Goal: Task Accomplishment & Management: Manage account settings

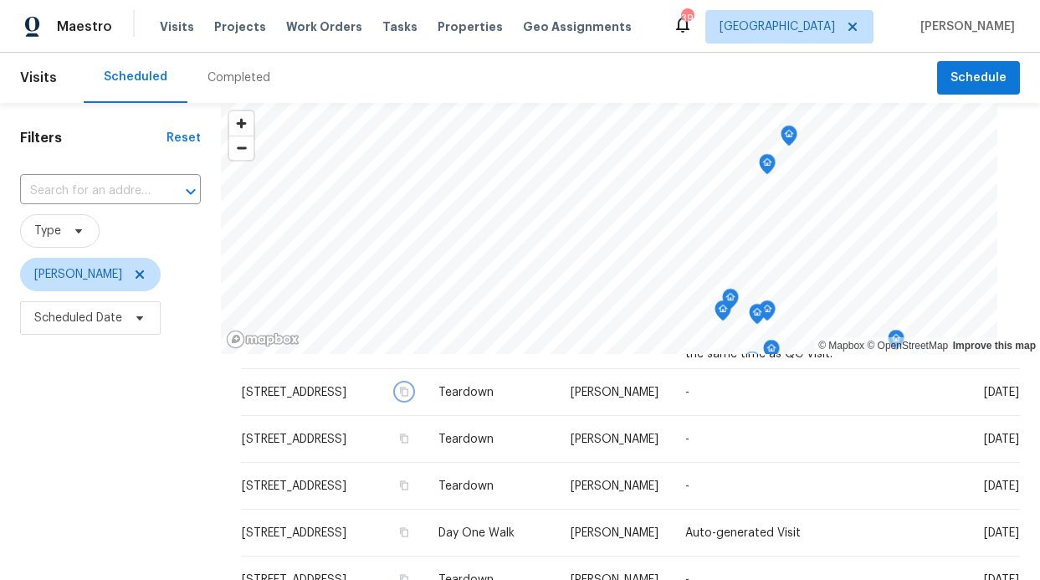
scroll to position [398, 0]
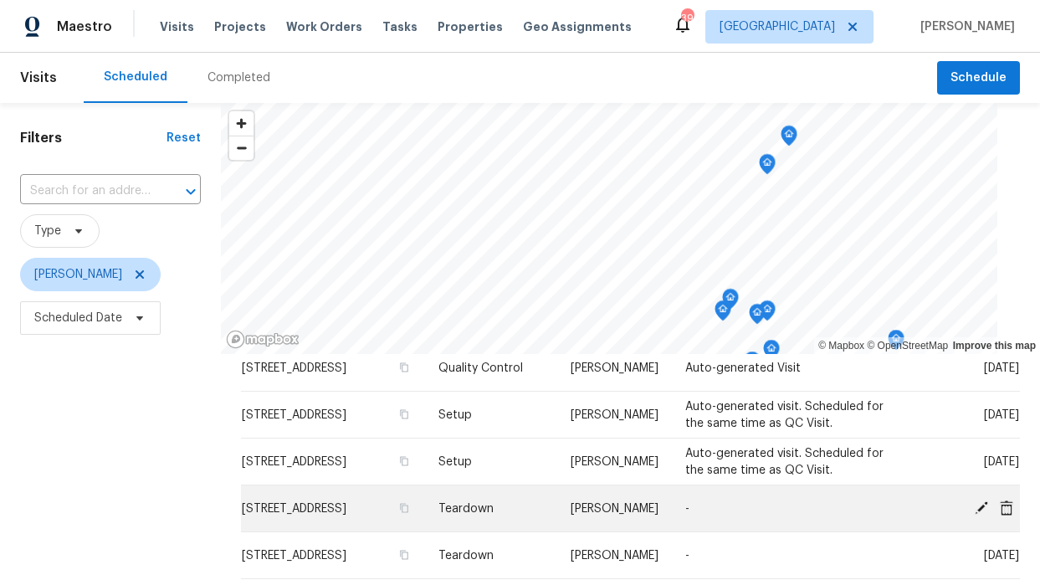
click at [1000, 508] on icon at bounding box center [1006, 507] width 13 height 15
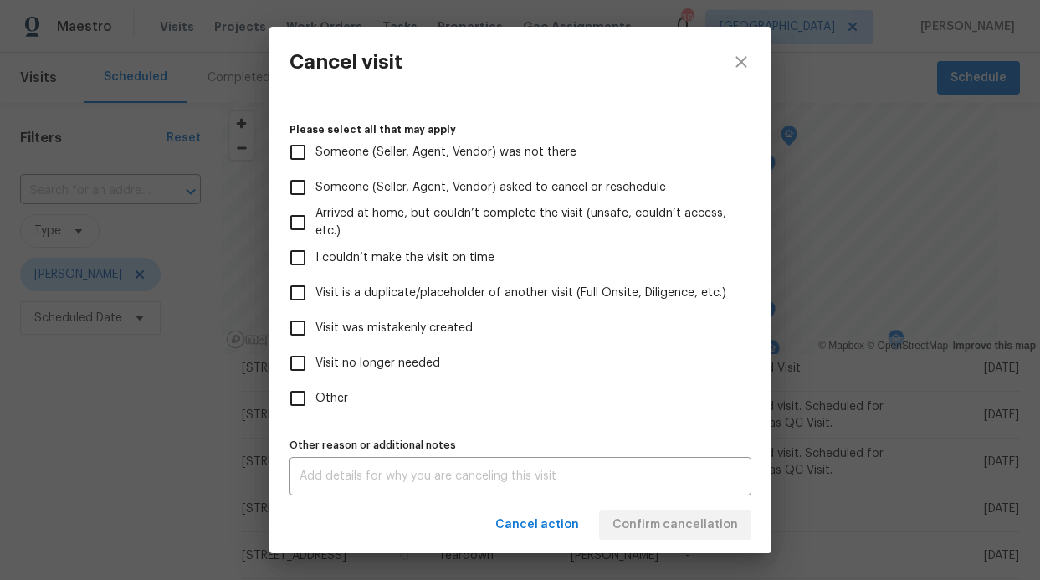
scroll to position [158, 0]
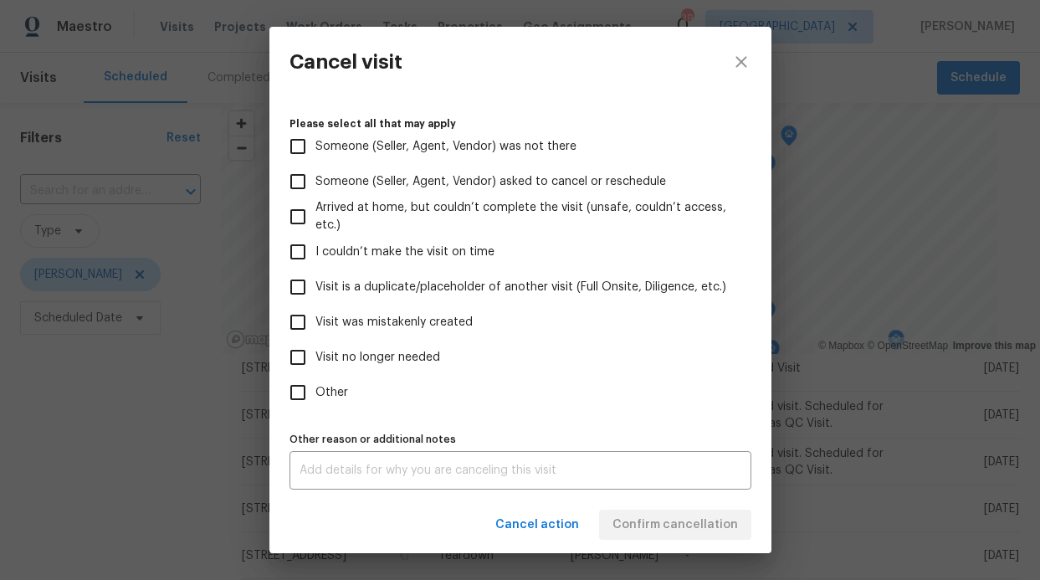
click at [363, 360] on span "Visit no longer needed" at bounding box center [378, 358] width 125 height 18
click at [316, 360] on input "Visit no longer needed" at bounding box center [297, 357] width 35 height 35
checkbox input "true"
click at [541, 487] on div "x Other reason or additional notes" at bounding box center [521, 470] width 462 height 38
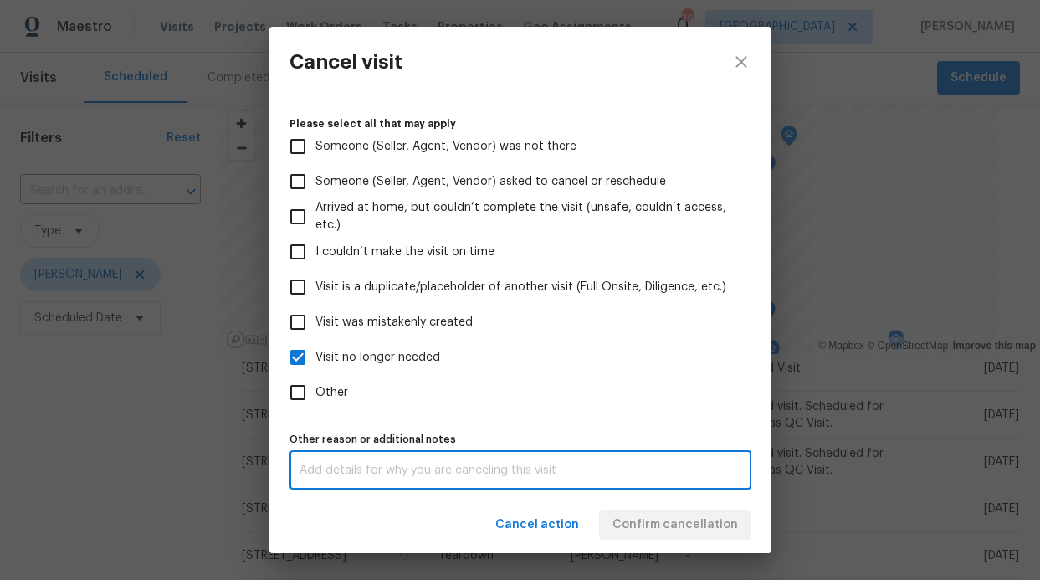
click at [313, 397] on input "Other" at bounding box center [297, 392] width 35 height 35
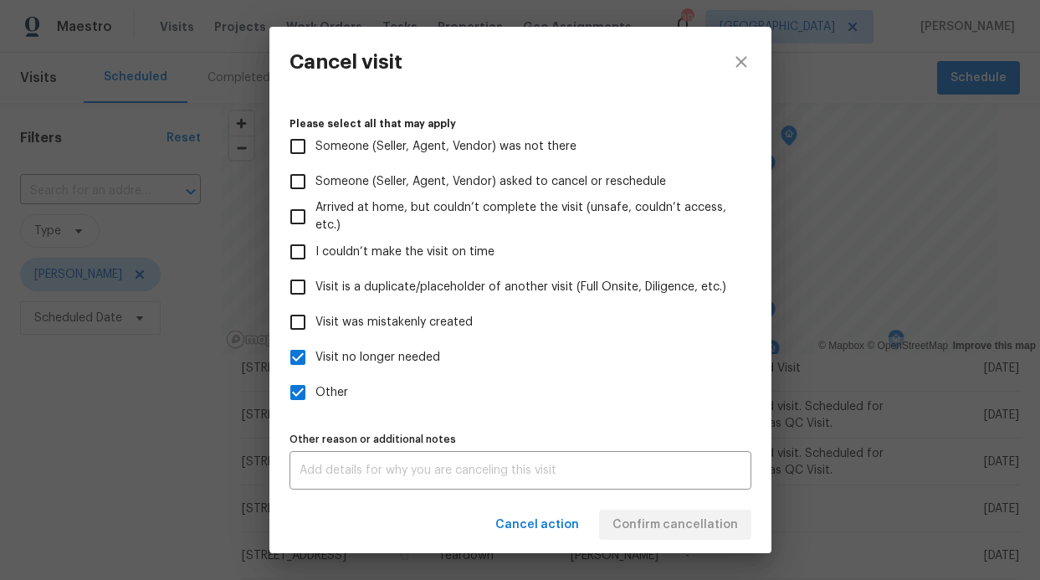
click at [314, 397] on input "Other" at bounding box center [297, 392] width 35 height 35
checkbox input "false"
click at [360, 451] on div "x Other reason or additional notes" at bounding box center [521, 470] width 462 height 38
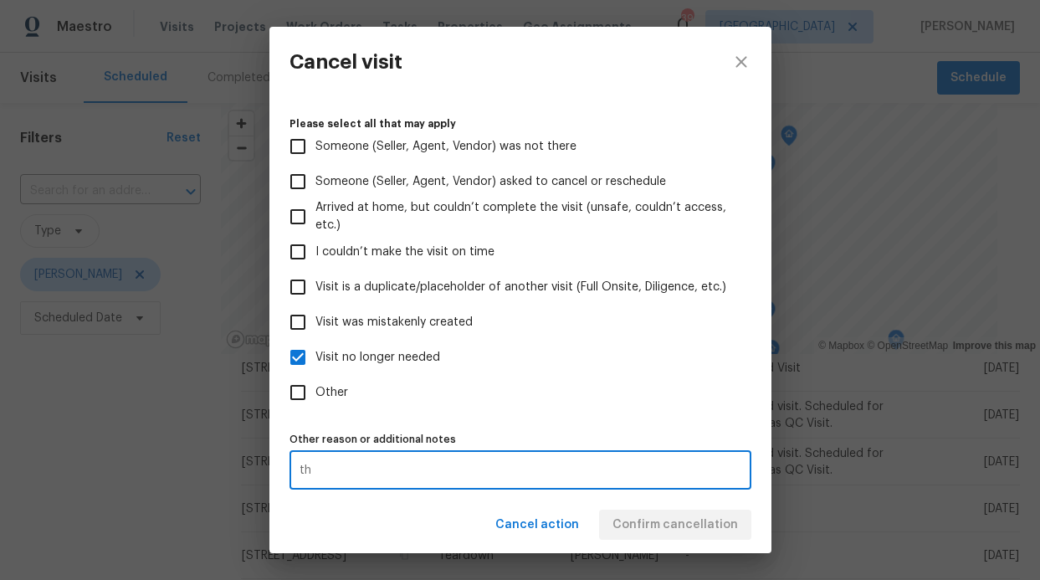
type textarea "t"
click at [547, 533] on span "Cancel action" at bounding box center [537, 525] width 84 height 21
checkbox input "false"
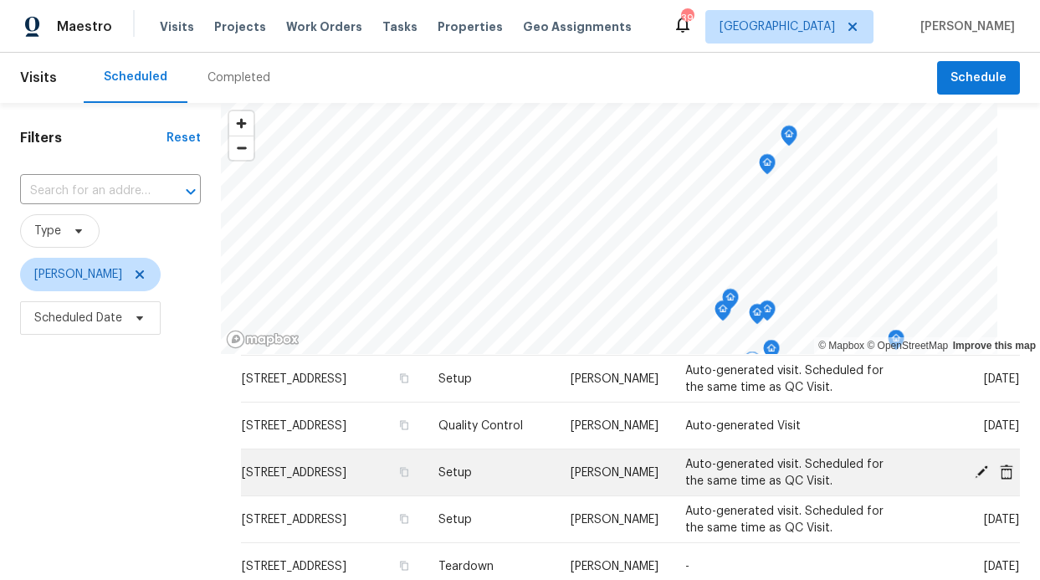
scroll to position [486, 0]
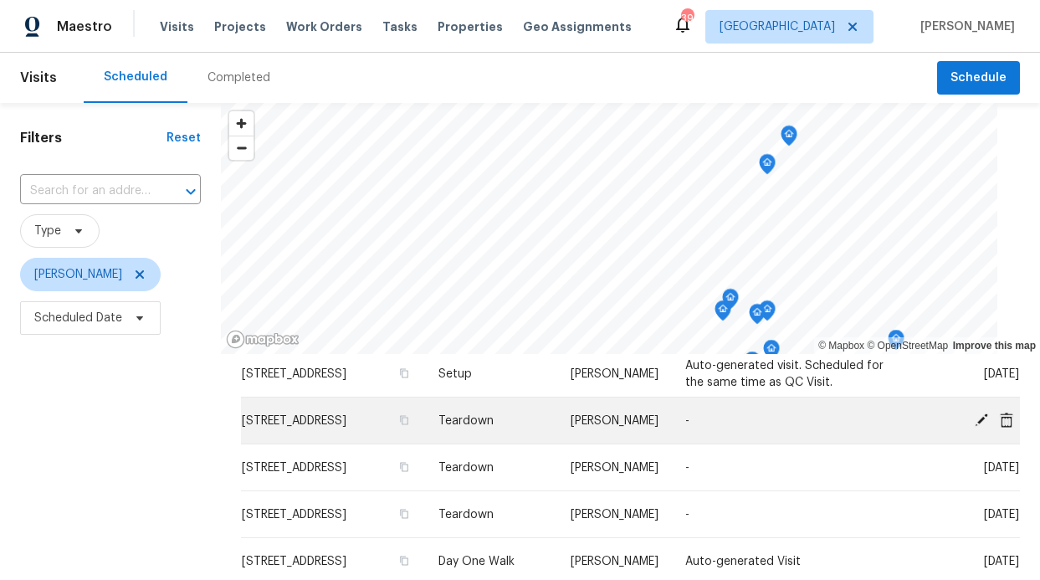
click at [1000, 420] on icon at bounding box center [1006, 419] width 13 height 15
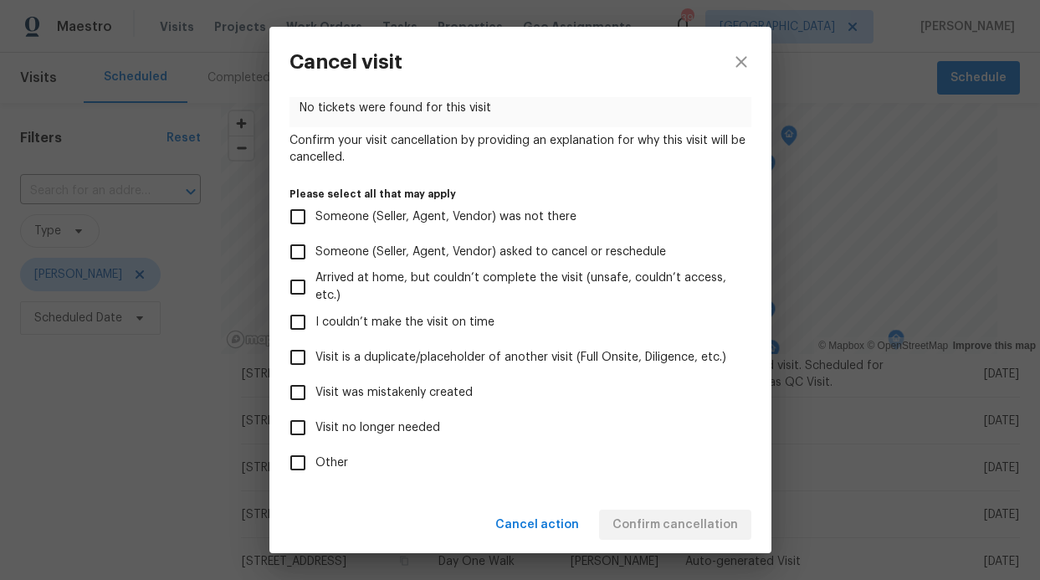
scroll to position [158, 0]
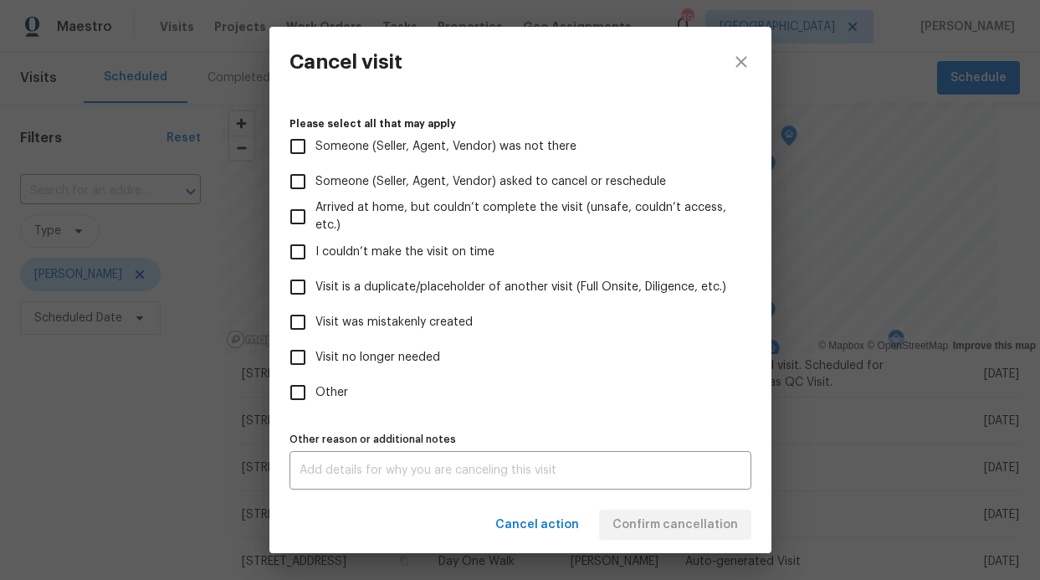
click at [297, 352] on input "Visit no longer needed" at bounding box center [297, 357] width 35 height 35
checkbox input "true"
click at [639, 527] on div "Cancel action Confirm cancellation" at bounding box center [520, 525] width 502 height 58
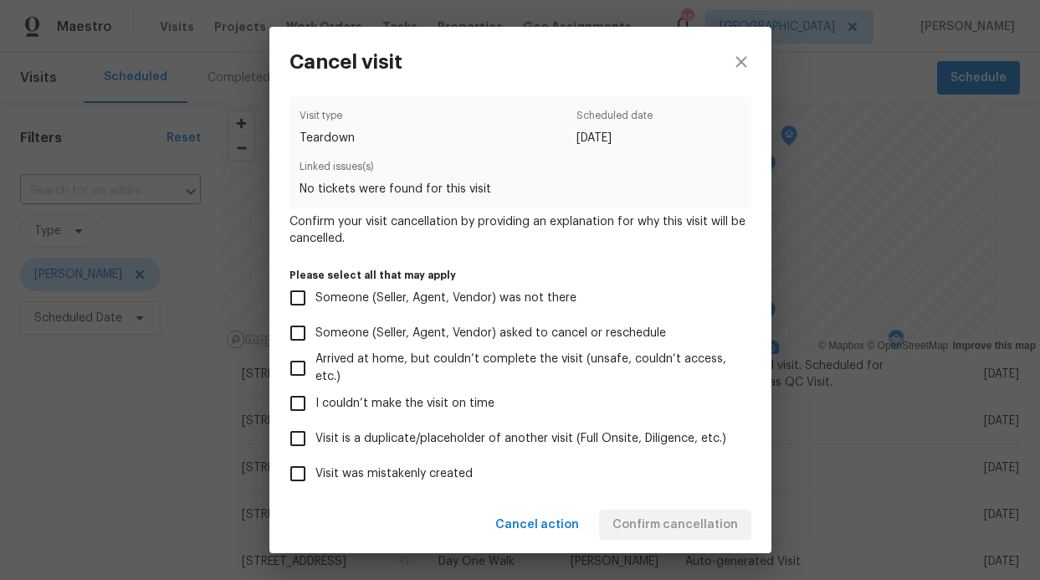
scroll to position [10, 0]
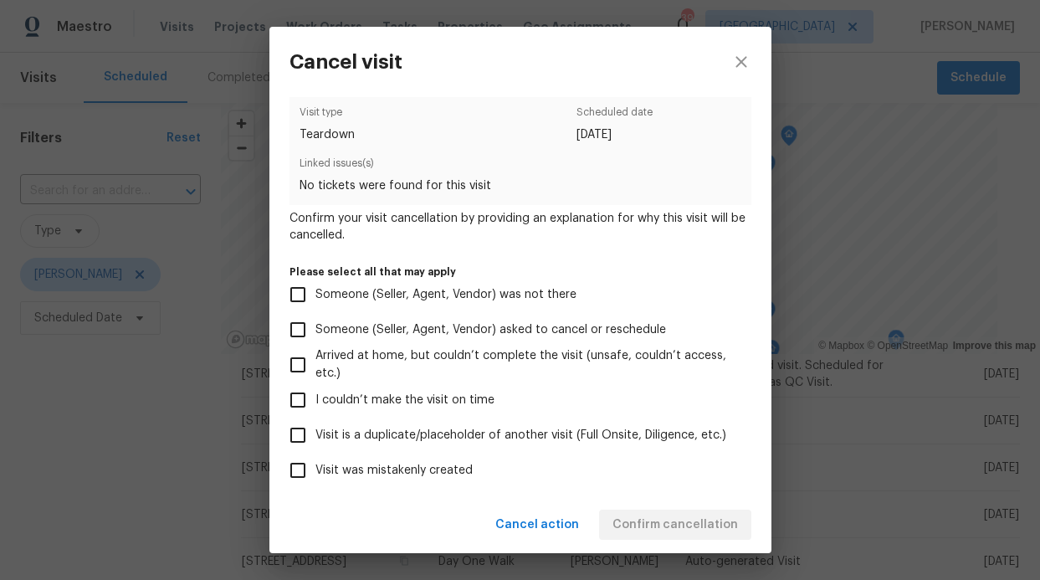
click at [305, 300] on input "Someone (Seller, Agent, Vendor) was not there" at bounding box center [297, 294] width 35 height 35
click at [303, 298] on input "Someone (Seller, Agent, Vendor) was not there" at bounding box center [297, 294] width 35 height 35
checkbox input "false"
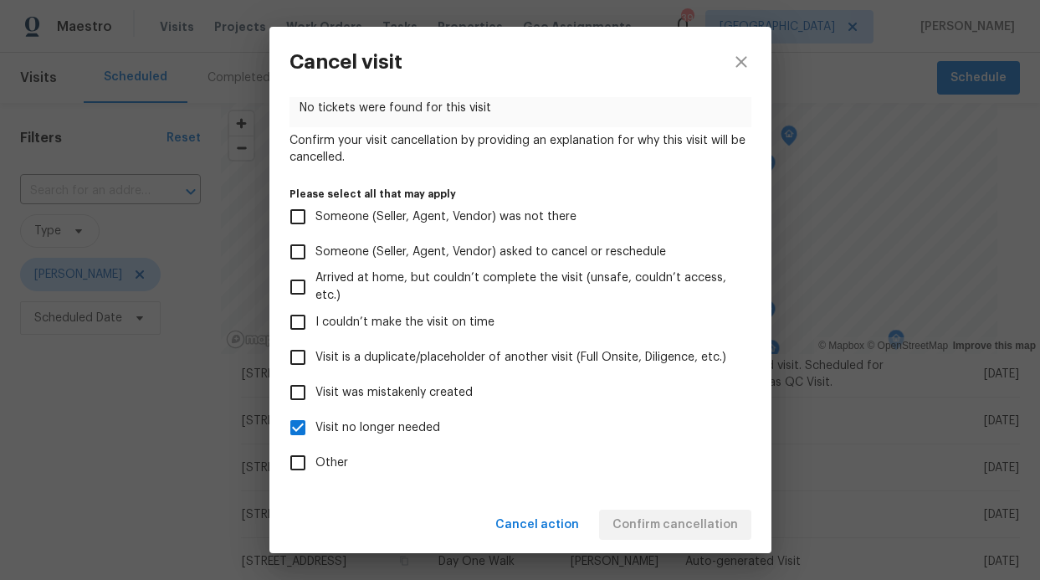
scroll to position [158, 0]
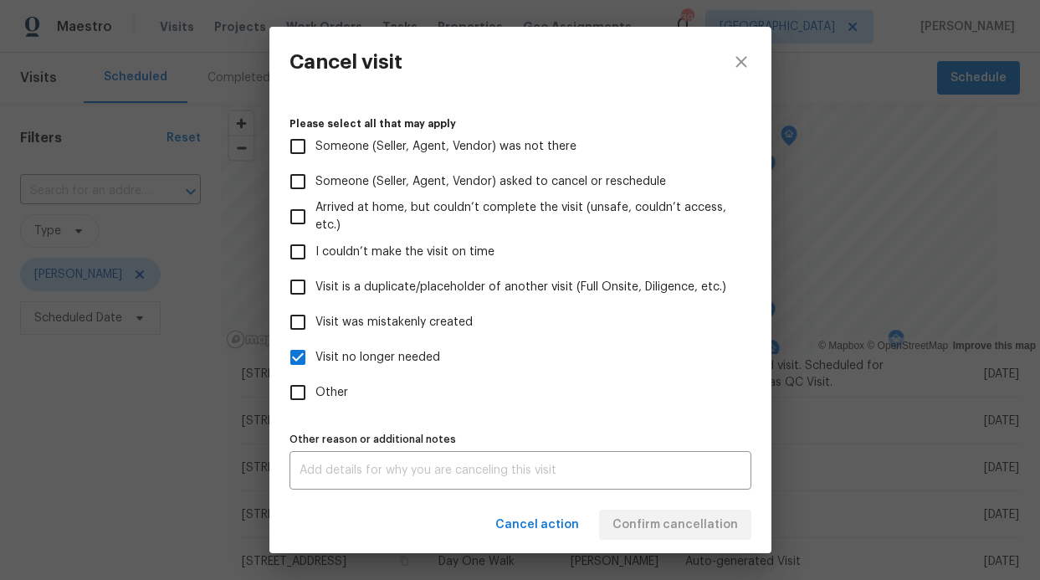
click at [331, 449] on div "Other reason or additional notes x Other reason or additional notes" at bounding box center [521, 459] width 462 height 62
click at [331, 462] on div "x Other reason or additional notes" at bounding box center [521, 470] width 462 height 38
click at [747, 64] on icon "close" at bounding box center [741, 62] width 20 height 20
checkbox input "false"
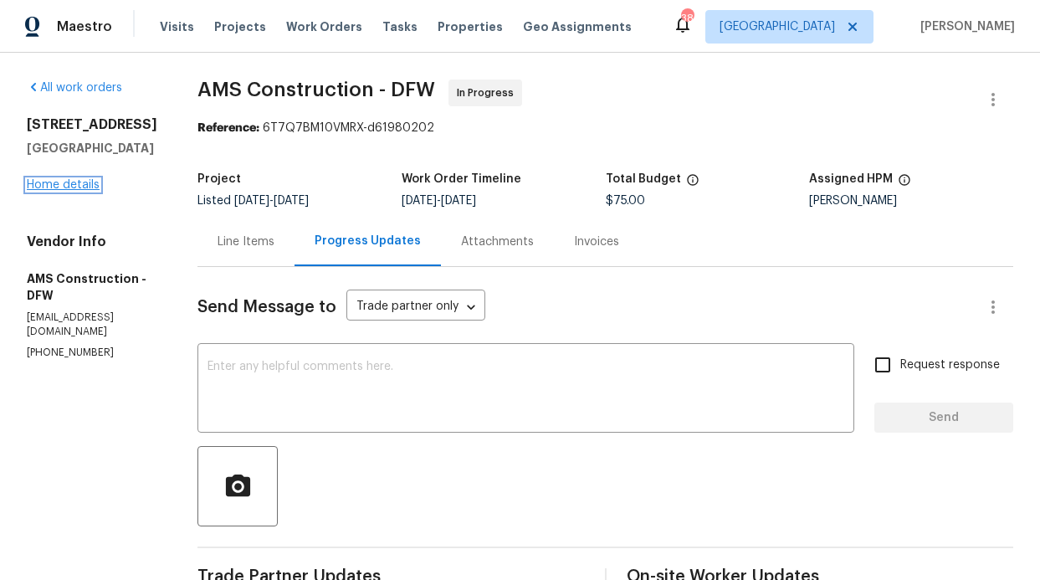
click at [68, 191] on link "Home details" at bounding box center [63, 185] width 73 height 12
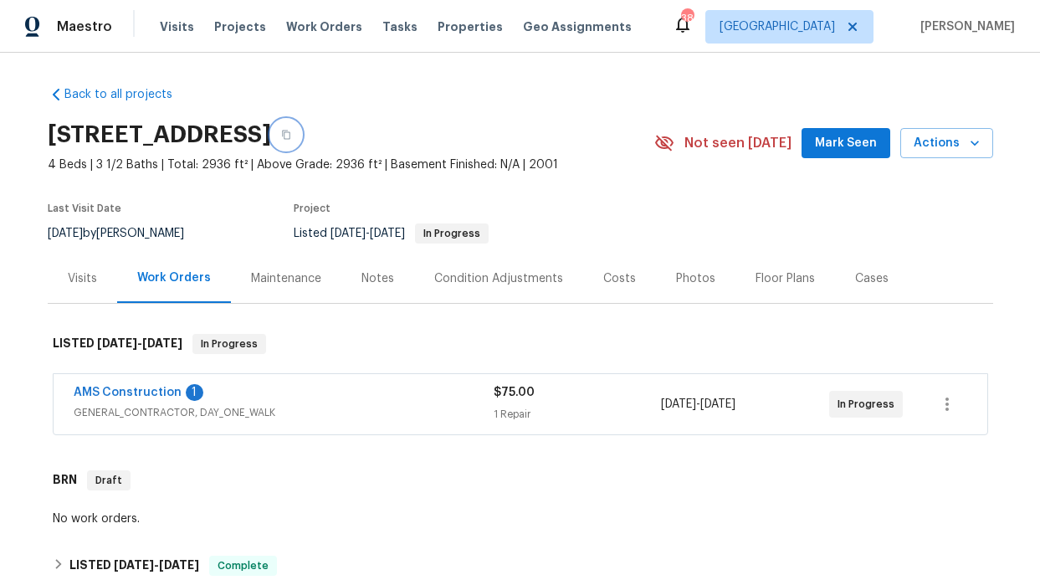
click at [290, 137] on icon "button" at bounding box center [286, 135] width 8 height 9
click at [154, 382] on div "AMS Construction 1 GENERAL_CONTRACTOR, DAY_ONE_WALK $75.00 1 Repair [DATE] - [D…" at bounding box center [521, 404] width 934 height 60
click at [159, 391] on link "AMS Construction" at bounding box center [128, 393] width 108 height 12
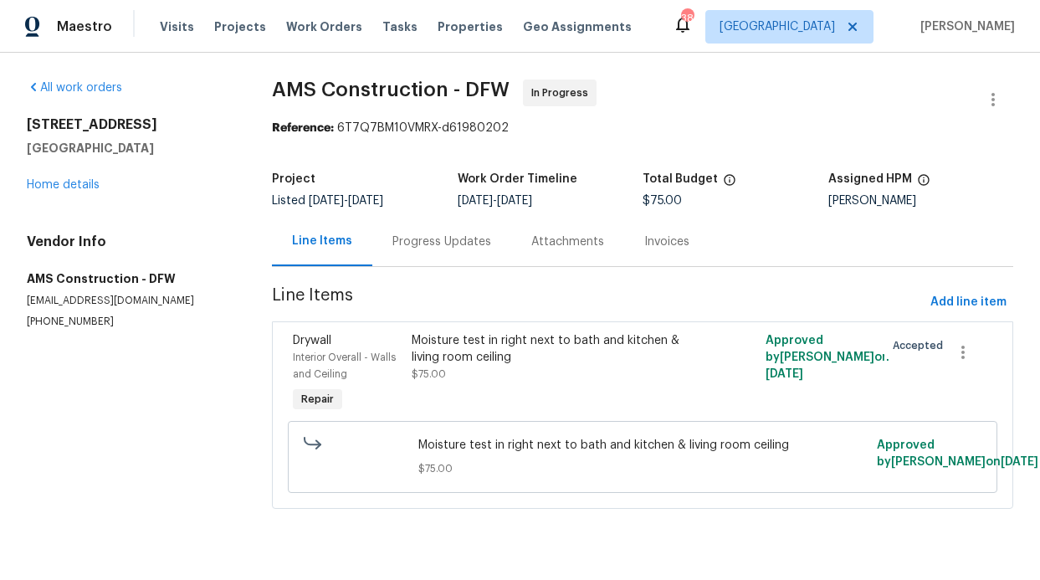
click at [393, 243] on div "Progress Updates" at bounding box center [442, 242] width 99 height 17
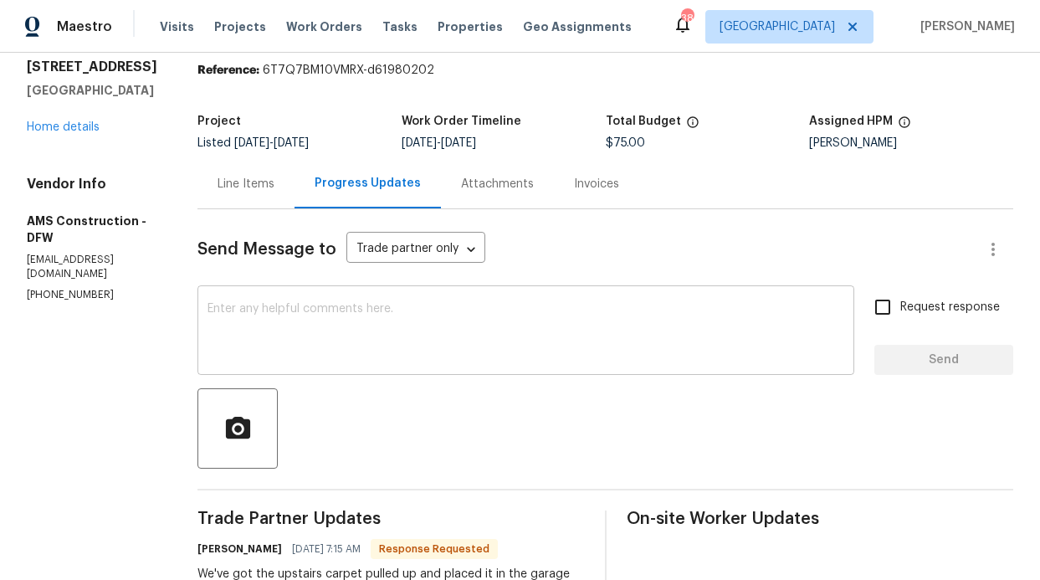
scroll to position [86, 0]
